Goal: Transaction & Acquisition: Subscribe to service/newsletter

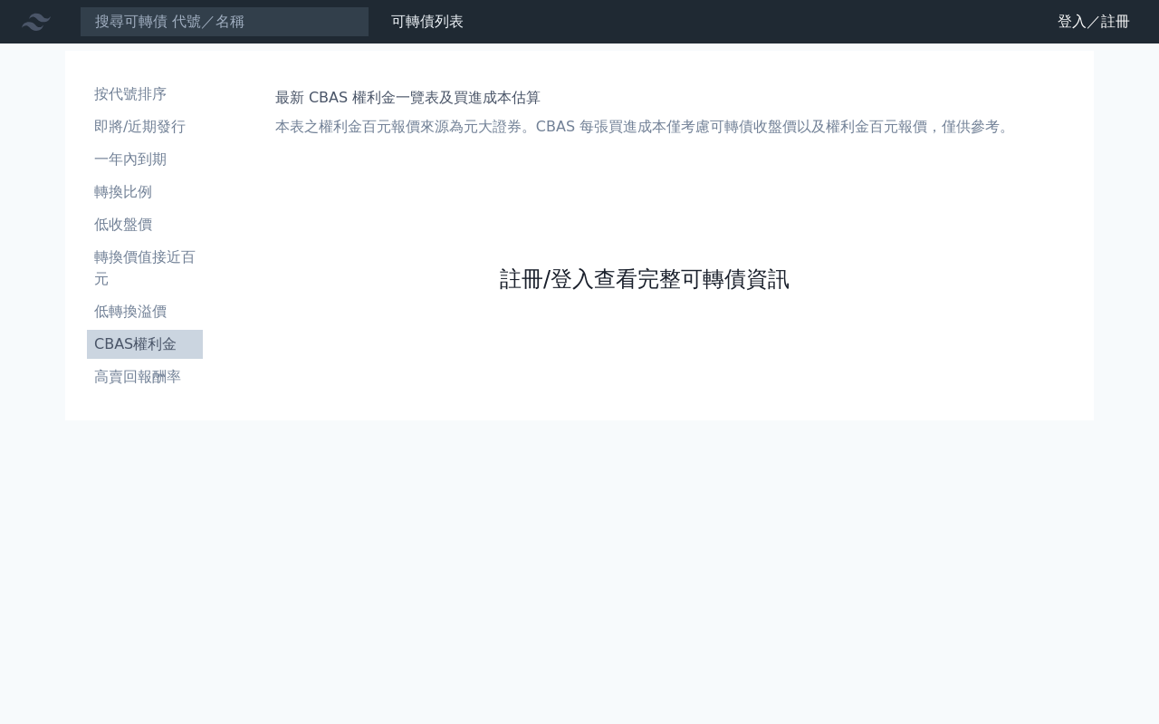
click at [580, 281] on link "註冊/登入查看完整可轉債資訊" at bounding box center [645, 278] width 290 height 29
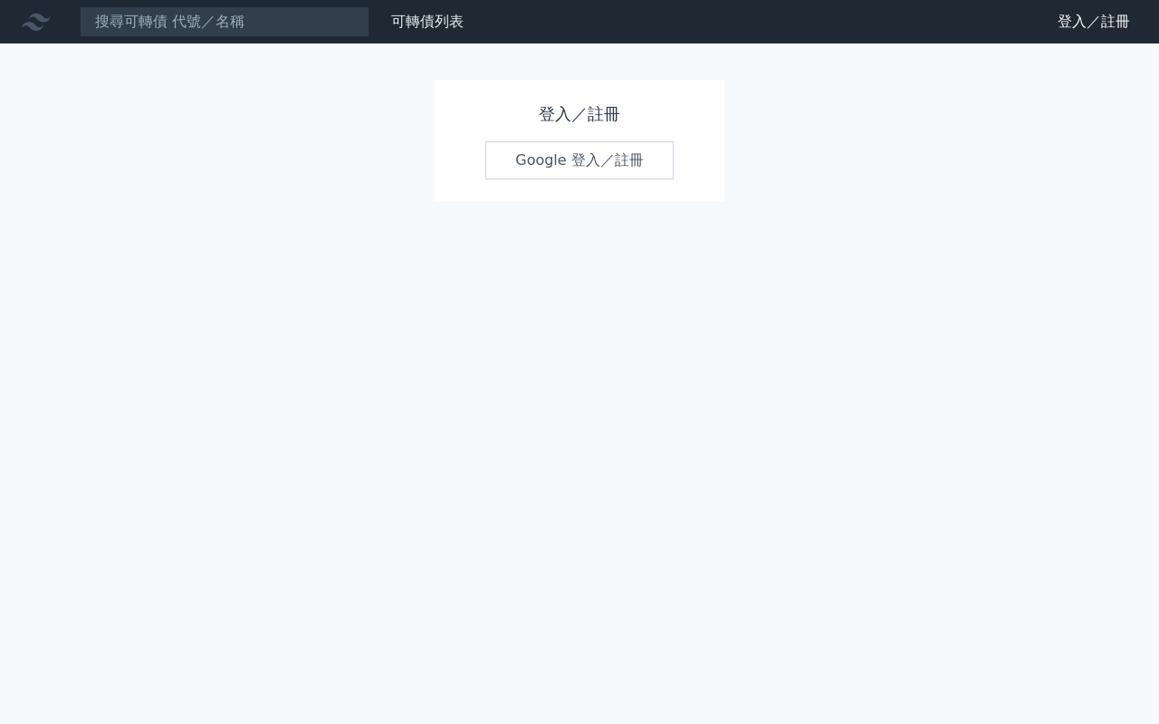
click at [562, 158] on link "Google 登入／註冊" at bounding box center [580, 160] width 188 height 38
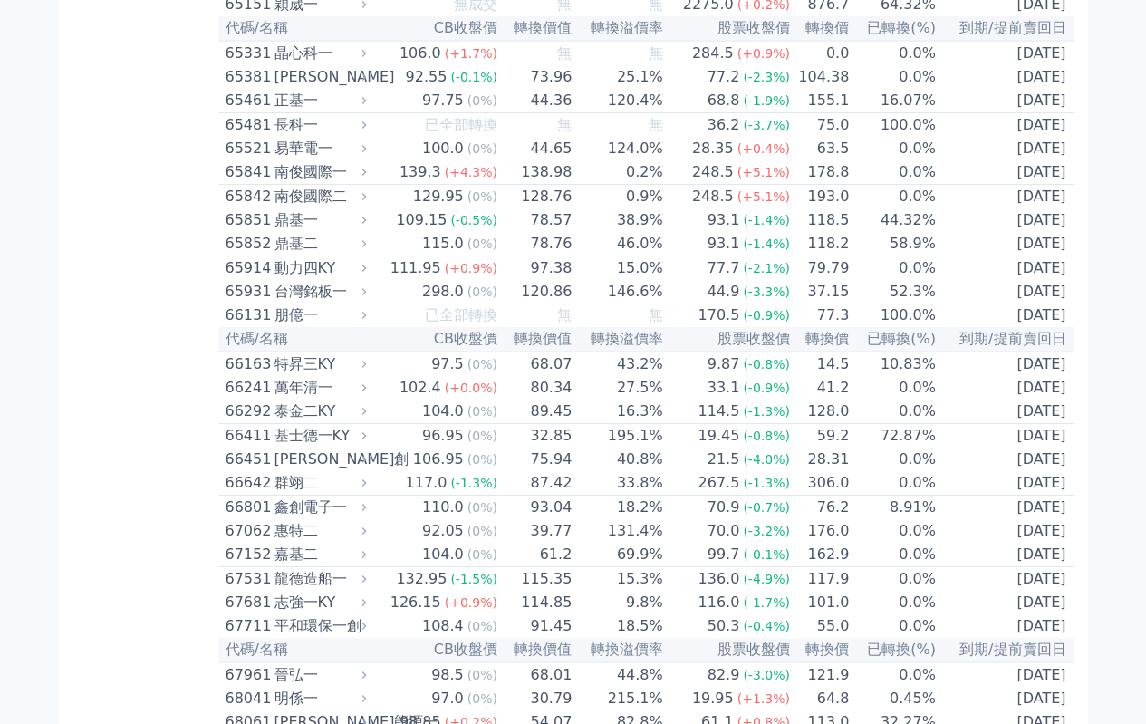
scroll to position [10642, 0]
